Goal: Task Accomplishment & Management: Complete application form

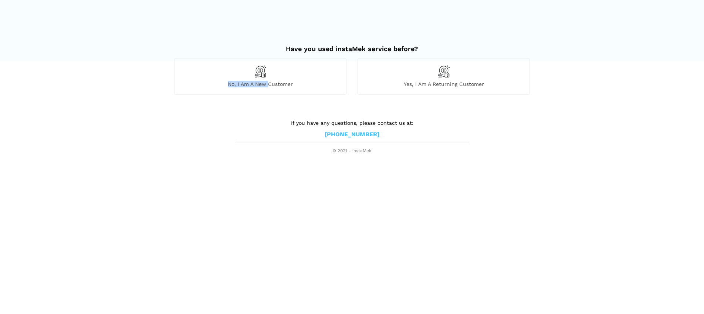
click at [267, 80] on div "No, I am a new customer" at bounding box center [260, 76] width 172 height 36
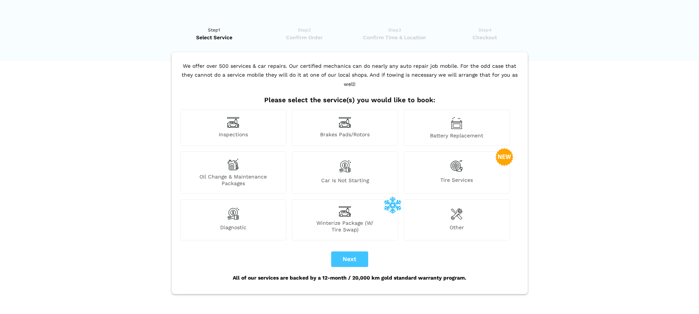
click at [473, 211] on div "Other" at bounding box center [457, 219] width 106 height 41
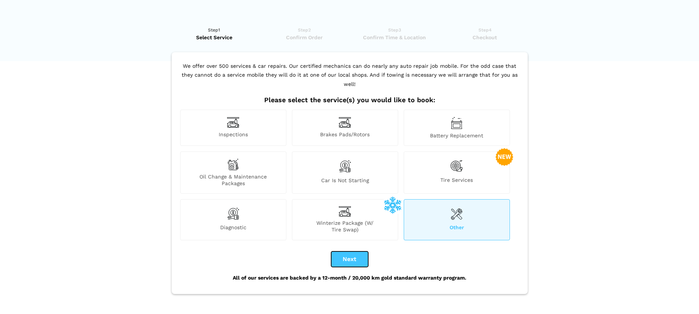
click at [350, 252] on button "Next" at bounding box center [349, 259] width 37 height 16
checkbox input "true"
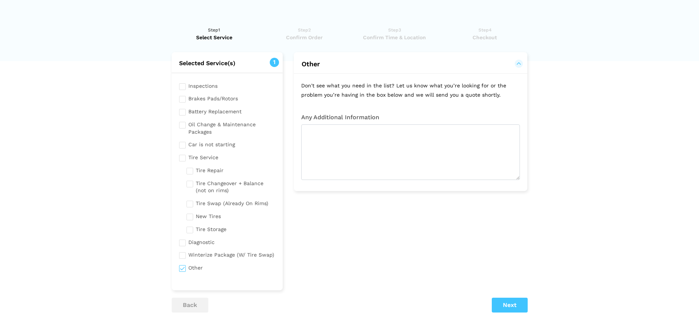
click at [204, 86] on input "checkbox" at bounding box center [227, 85] width 97 height 9
checkbox input "true"
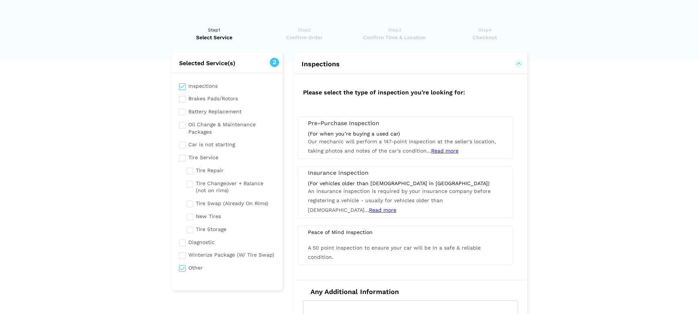
click at [366, 147] on div "(For when you’re buying a used car) Our mechanic will perform a 147-point inspe…" at bounding box center [404, 143] width 205 height 26
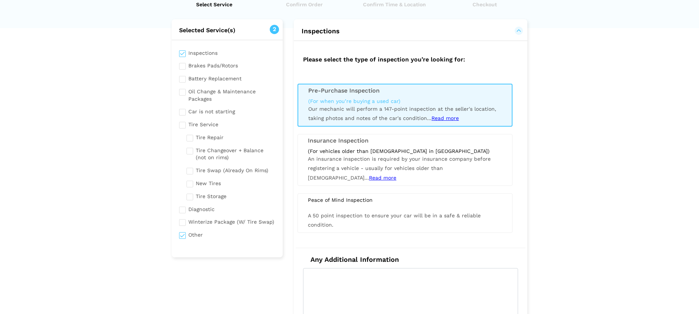
scroll to position [192, 0]
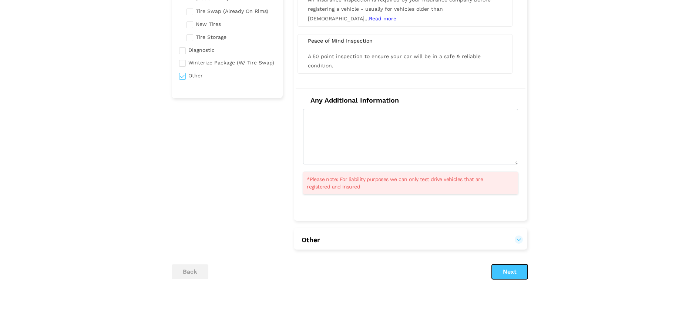
click at [499, 273] on button "Next" at bounding box center [510, 271] width 36 height 15
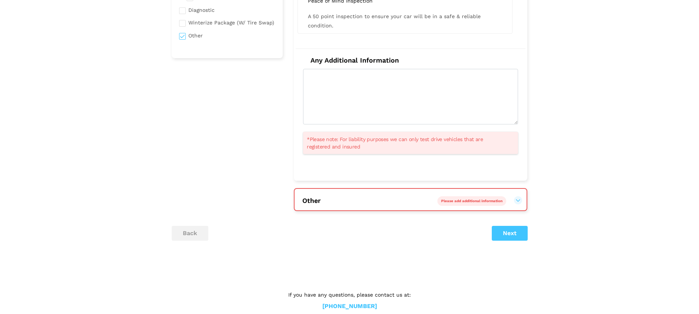
scroll to position [245, 0]
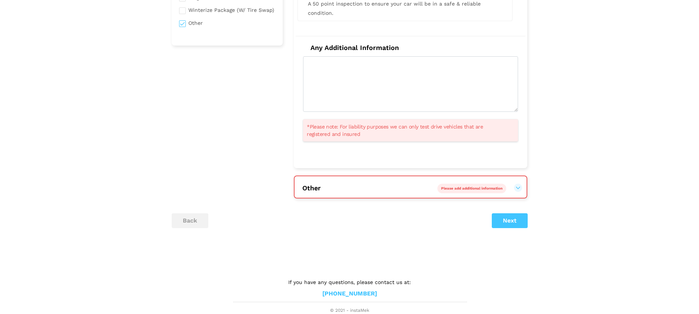
click at [423, 192] on h2 "Other Please add additional information" at bounding box center [410, 187] width 232 height 22
click at [519, 187] on button "Other Please add additional information" at bounding box center [410, 187] width 217 height 9
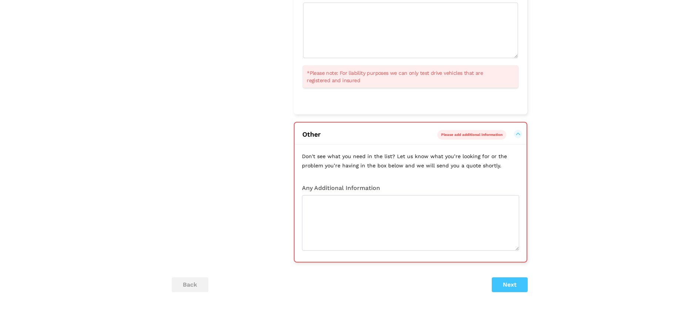
scroll to position [299, 0]
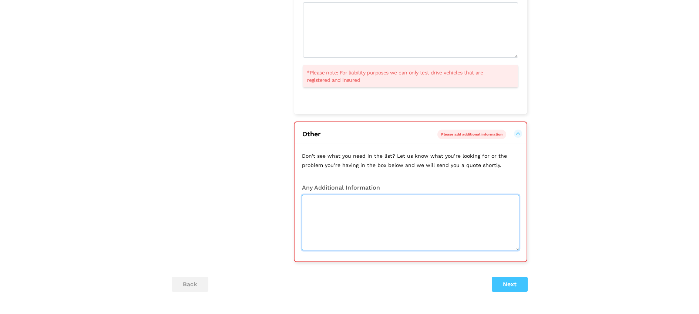
click at [403, 209] on textarea at bounding box center [410, 222] width 217 height 55
type textarea "N/A"
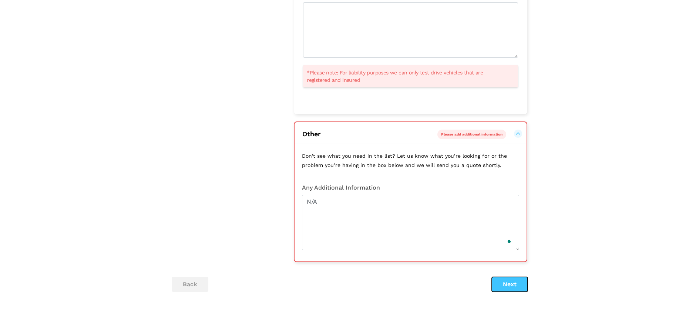
click at [517, 283] on button "Next" at bounding box center [510, 284] width 36 height 15
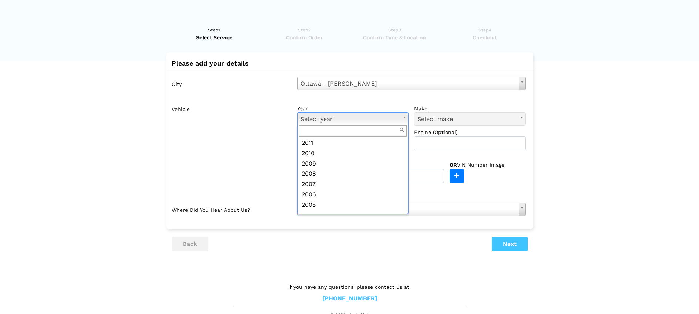
scroll to position [148, 0]
click at [320, 150] on div "model Select model Select model" at bounding box center [355, 139] width 117 height 22
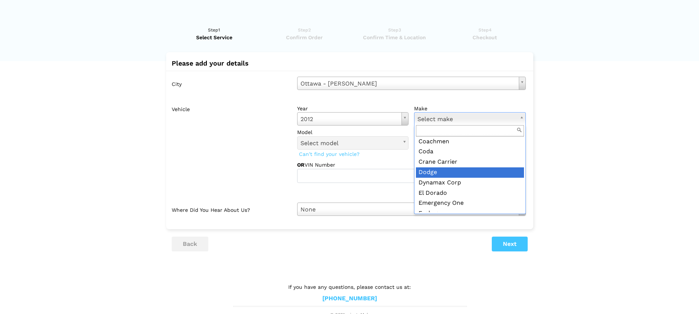
scroll to position [187, 0]
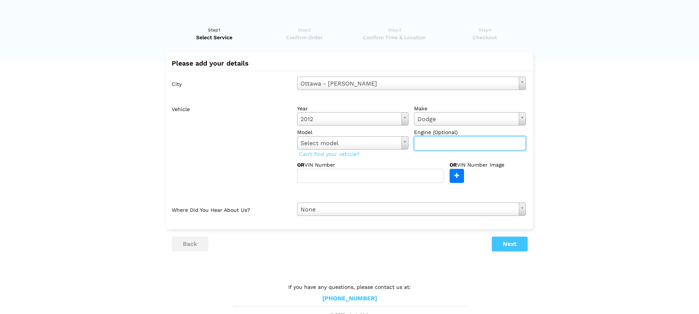
click at [422, 144] on input "text" at bounding box center [470, 143] width 112 height 14
click at [499, 243] on button "Next" at bounding box center [510, 243] width 36 height 15
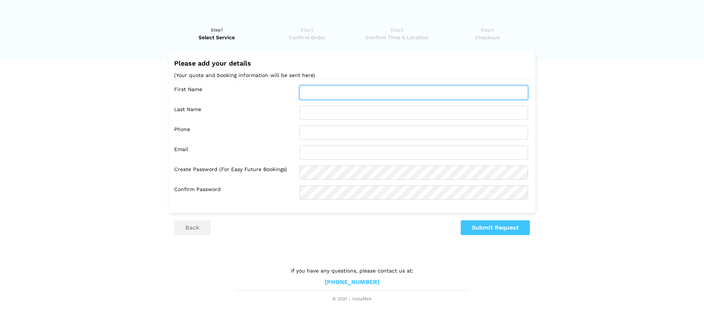
click at [319, 97] on input "text" at bounding box center [414, 92] width 229 height 14
type input "[PERSON_NAME]"
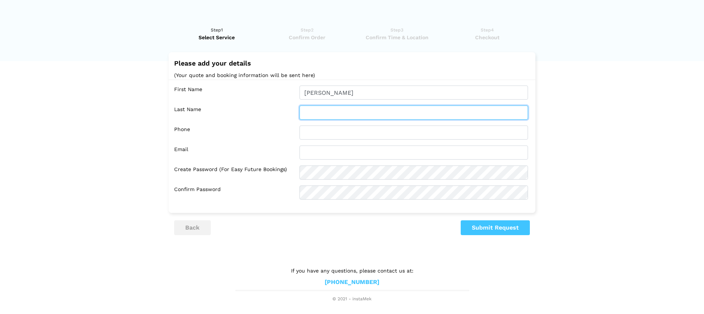
type input "[PERSON_NAME]"
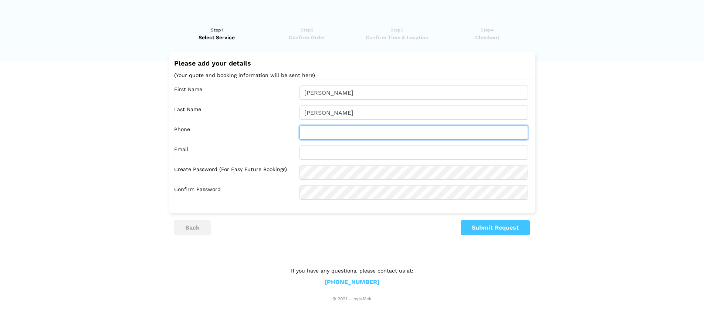
type input "6132975760"
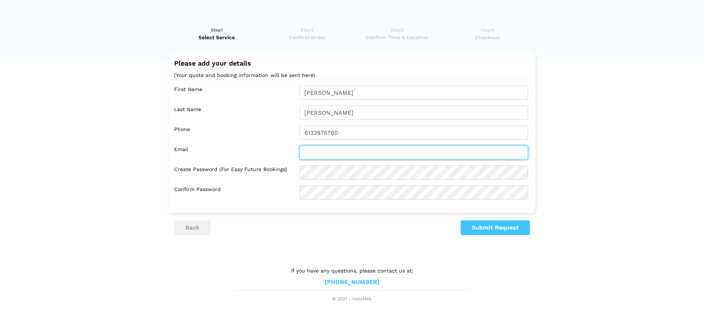
type input "[PERSON_NAME][EMAIL_ADDRESS][PERSON_NAME][DOMAIN_NAME]"
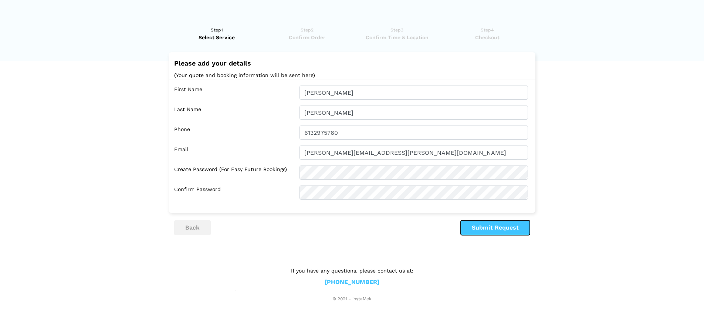
click at [482, 232] on button "Submit Request" at bounding box center [495, 227] width 69 height 15
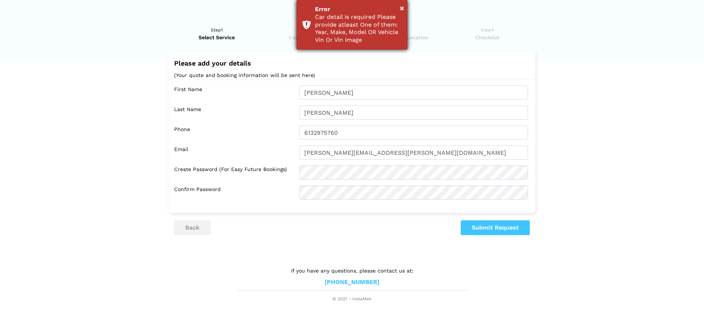
click at [363, 30] on div "Car detail is required Please provide atleast One of them: Year, Make, Model OR…" at bounding box center [358, 28] width 87 height 31
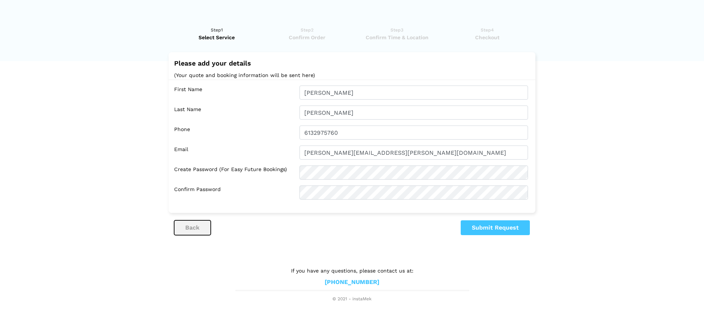
click at [194, 227] on button "back" at bounding box center [192, 227] width 37 height 15
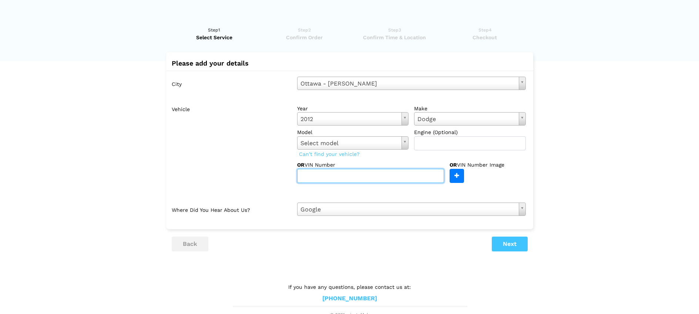
click at [319, 181] on input "text" at bounding box center [370, 176] width 147 height 14
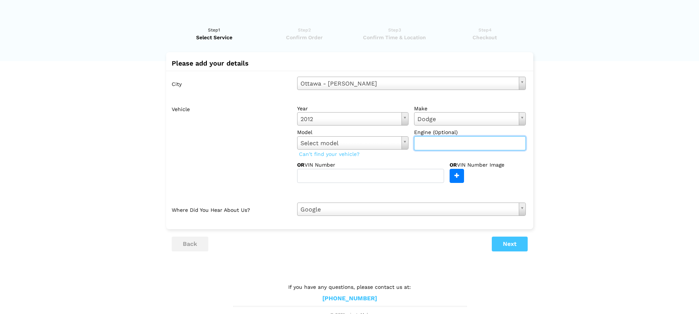
click at [419, 147] on input "text" at bounding box center [470, 143] width 112 height 14
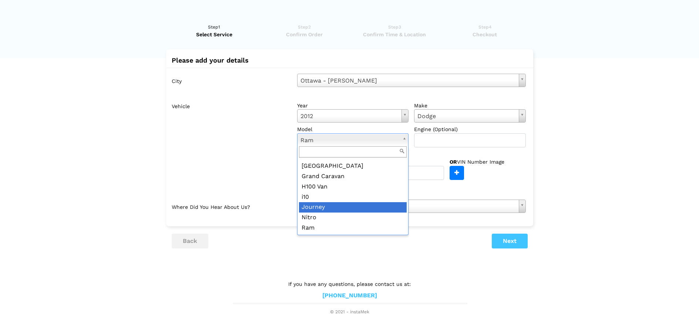
scroll to position [4, 0]
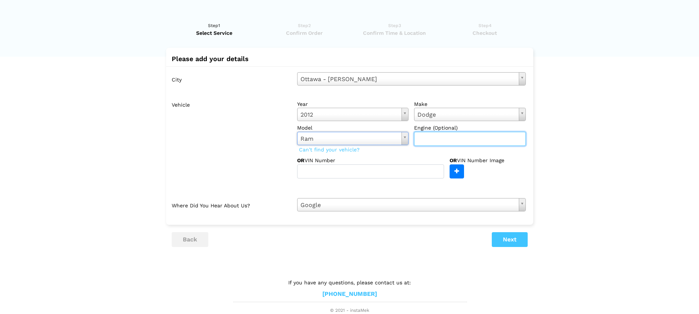
click at [476, 139] on input "text" at bounding box center [470, 139] width 112 height 14
type input "1500"
click at [517, 244] on button "Next" at bounding box center [510, 239] width 36 height 15
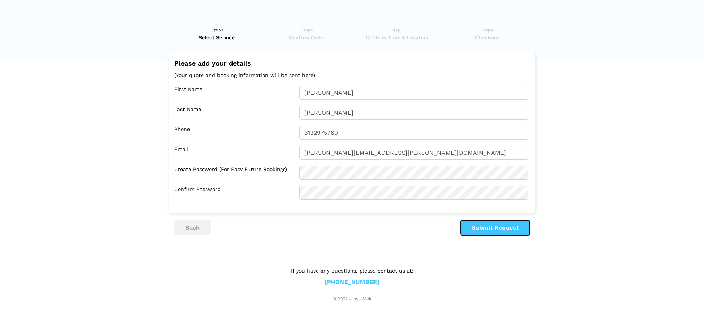
click at [516, 230] on button "Submit Request" at bounding box center [495, 227] width 69 height 15
click at [0, 0] on div at bounding box center [0, 0] width 0 height 0
